Goal: Task Accomplishment & Management: Manage account settings

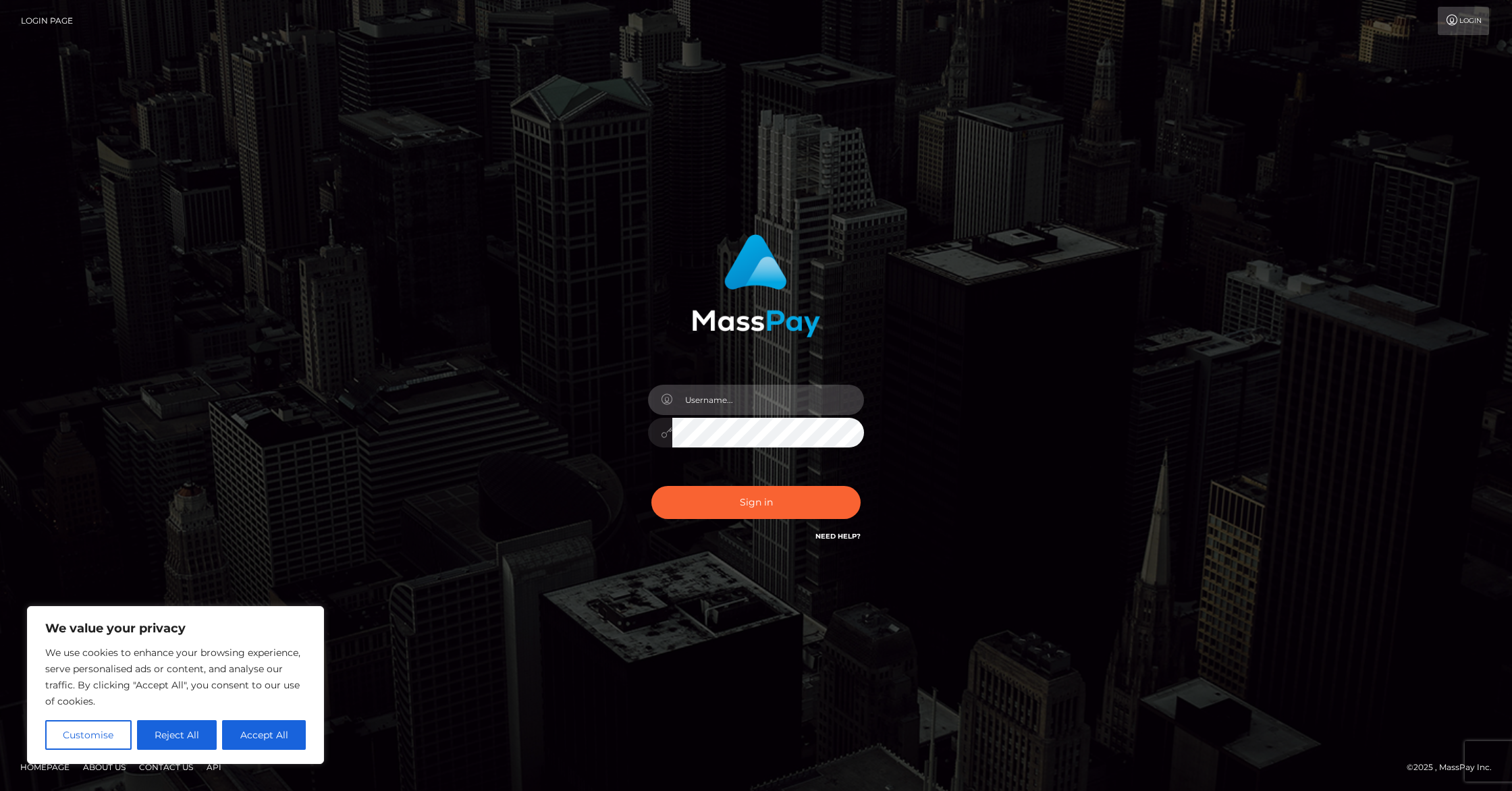
click at [783, 396] on input "text" at bounding box center [767, 400] width 192 height 30
type input "[EMAIL_ADDRESS][DOMAIN_NAME]"
click at [788, 524] on div "Sign in Need Help?" at bounding box center [756, 507] width 236 height 60
click at [788, 507] on button "Sign in" at bounding box center [756, 502] width 210 height 33
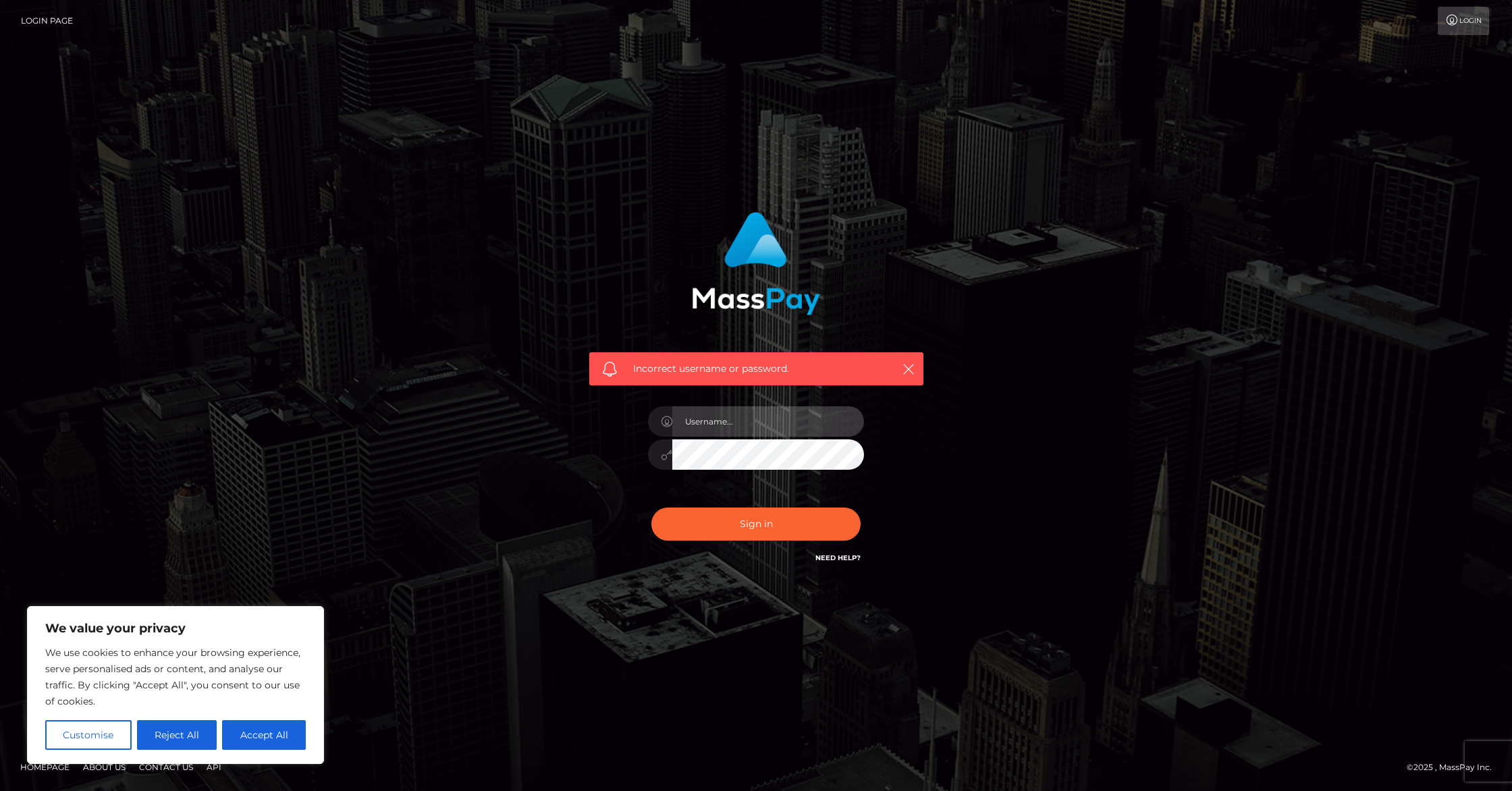
click at [741, 425] on input "text" at bounding box center [767, 421] width 192 height 30
type input "[EMAIL_ADDRESS][DOMAIN_NAME]"
click at [757, 515] on button "Sign in" at bounding box center [756, 524] width 210 height 33
click at [262, 729] on button "Accept All" at bounding box center [264, 735] width 84 height 30
checkbox input "true"
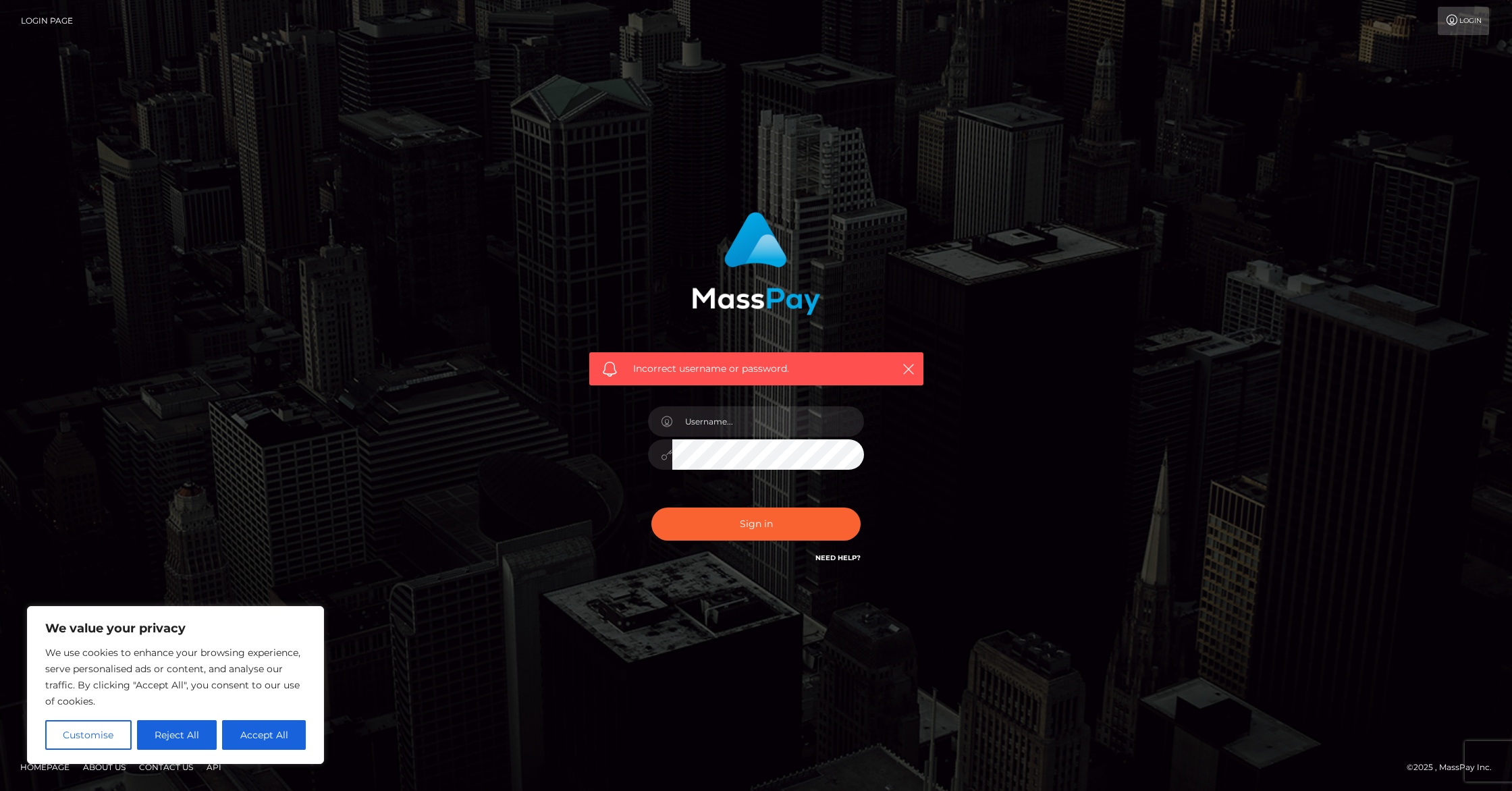
checkbox input "true"
